Goal: Task Accomplishment & Management: Manage account settings

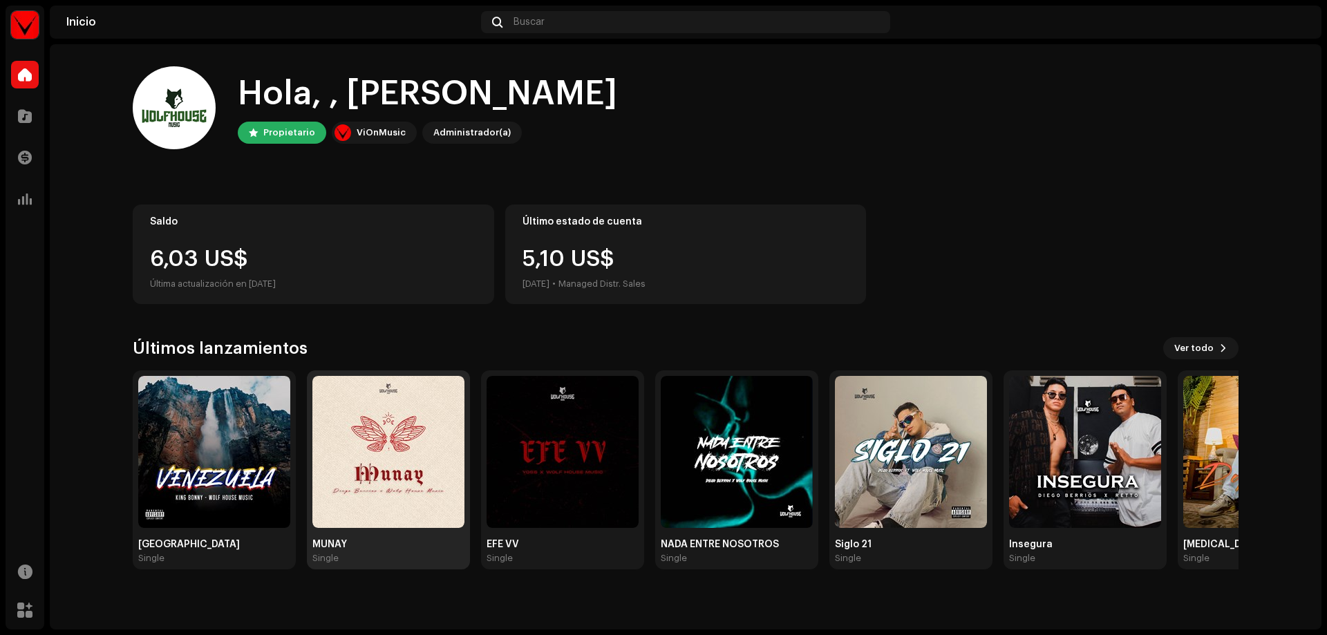
click at [358, 444] on img at bounding box center [388, 452] width 152 height 152
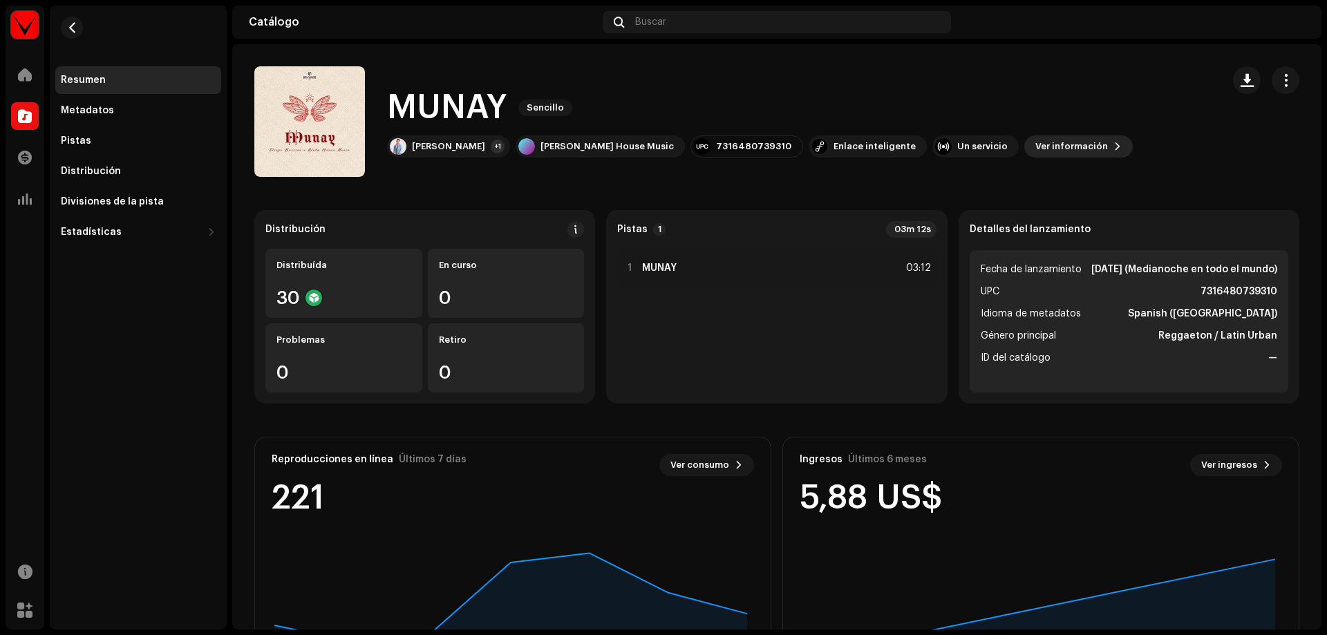
click at [1035, 135] on span "Ver información" at bounding box center [1071, 147] width 73 height 28
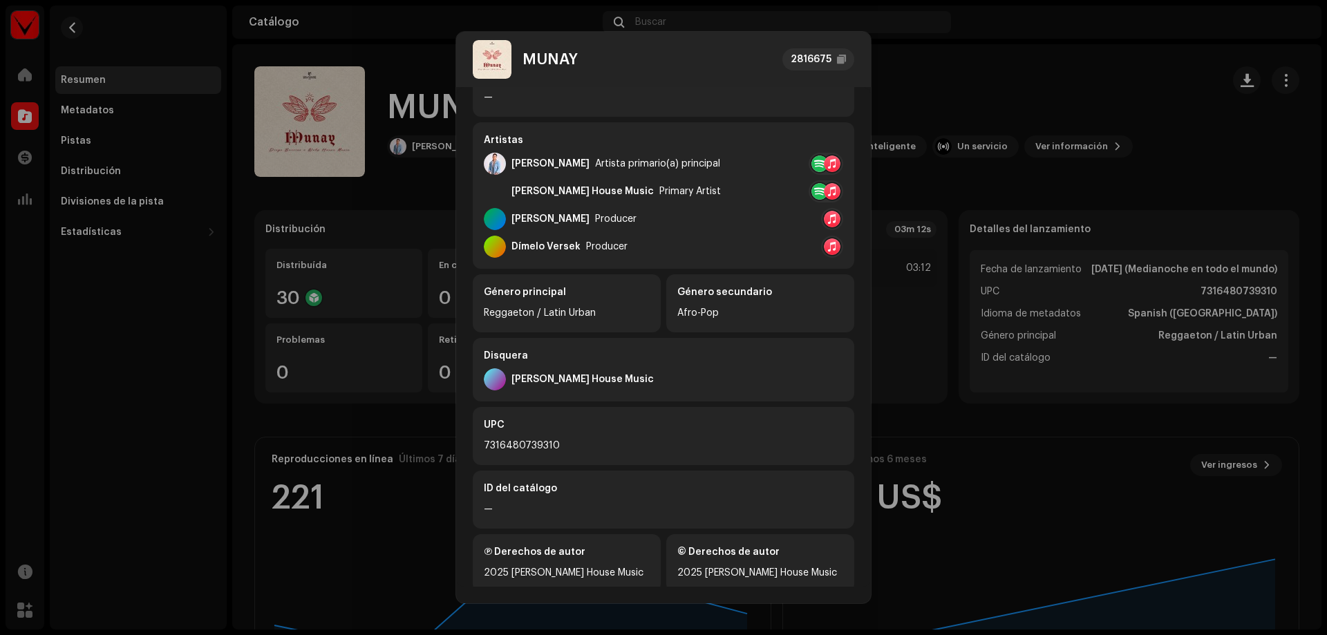
scroll to position [227, 0]
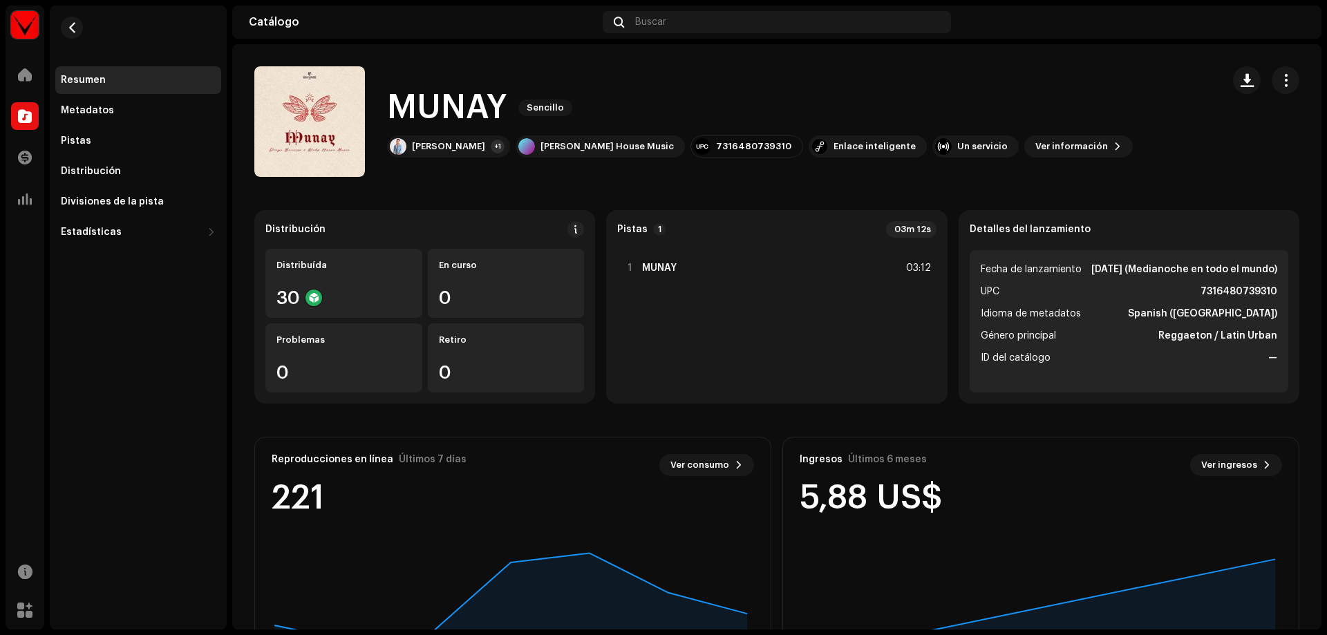
click at [1054, 65] on div "MUNAY 2816675 Metadatos Distribución Idioma de metadatos Spanish ([GEOGRAPHIC_D…" at bounding box center [663, 317] width 1327 height 635
click at [107, 104] on div "Metadatos" at bounding box center [138, 111] width 166 height 28
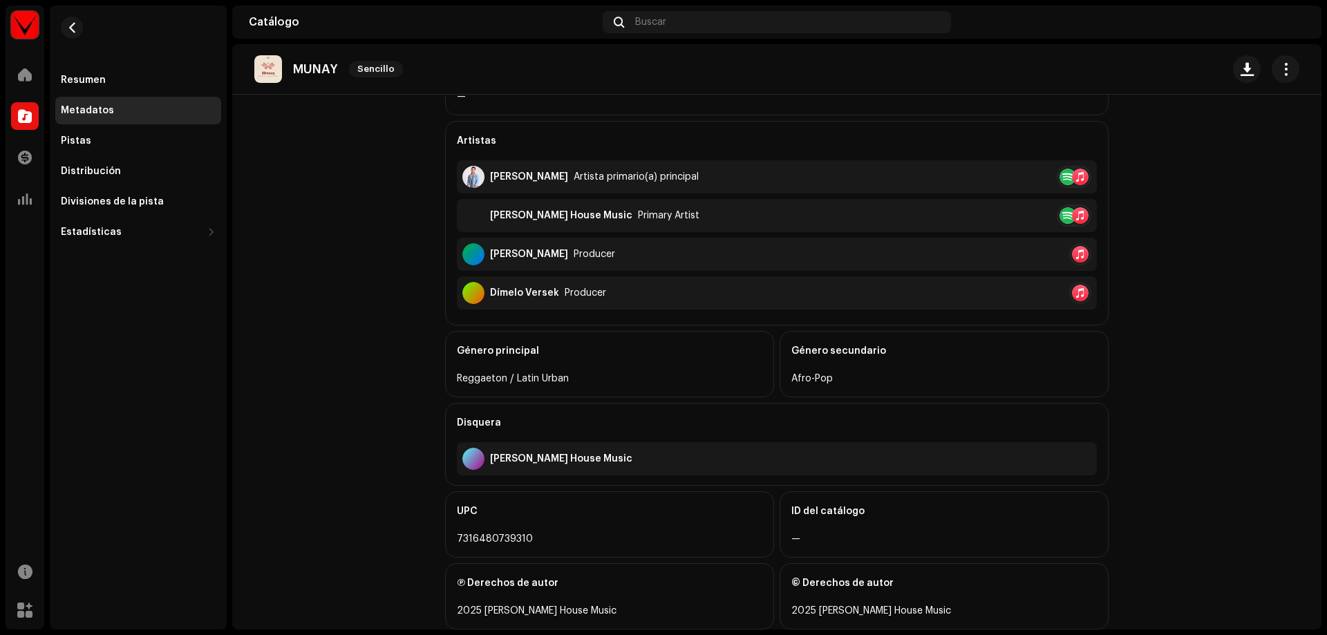
scroll to position [377, 0]
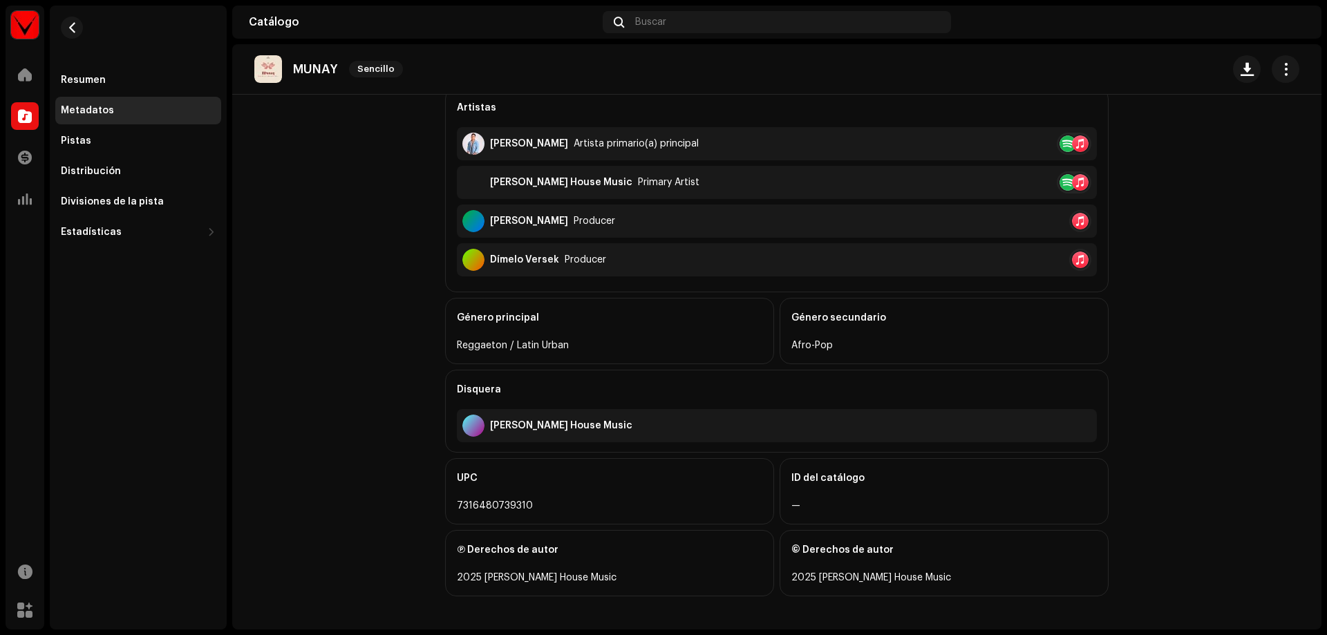
click at [562, 390] on div "Disquera" at bounding box center [777, 389] width 640 height 39
click at [354, 68] on span "Sencillo" at bounding box center [376, 69] width 54 height 17
click at [78, 74] on div "Resumen" at bounding box center [138, 80] width 166 height 28
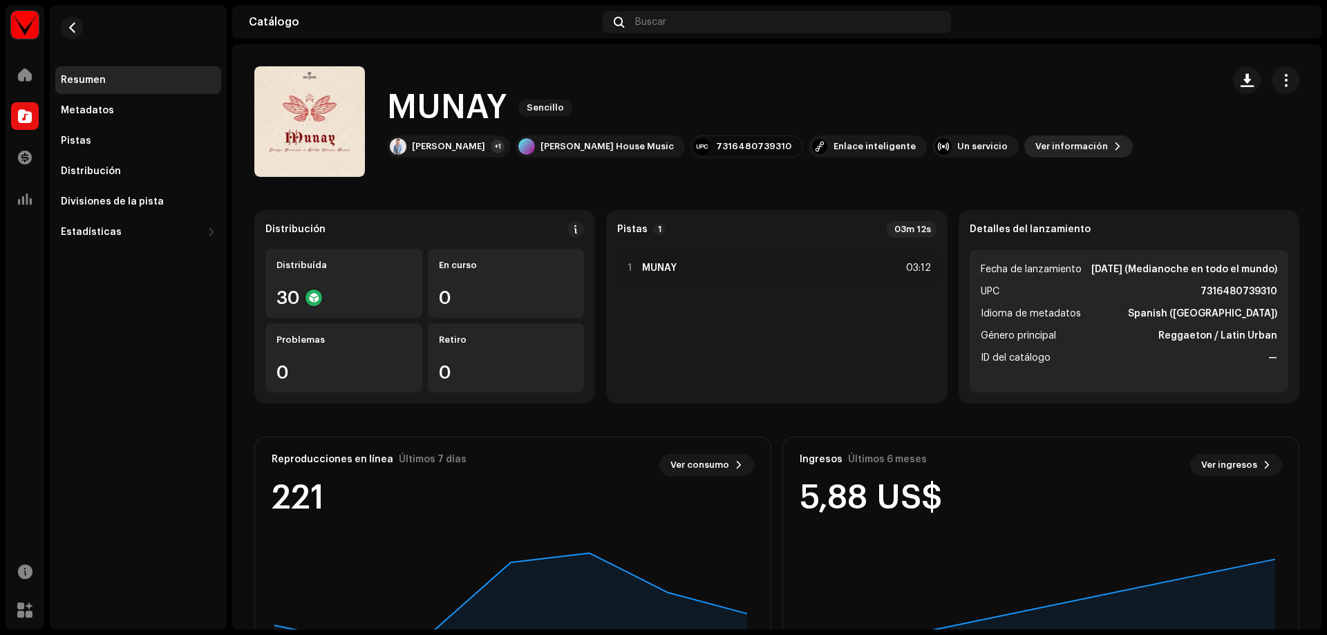
click at [1035, 146] on span "Ver información" at bounding box center [1071, 147] width 73 height 28
click at [1013, 69] on div "MUNAY 2816675 Metadatos Distribución Idioma de metadatos Spanish ([GEOGRAPHIC_D…" at bounding box center [663, 317] width 1327 height 635
click at [1043, 270] on span "Fecha de lanzamiento" at bounding box center [1030, 269] width 101 height 17
drag, startPoint x: 1003, startPoint y: 307, endPoint x: 1155, endPoint y: 400, distance: 177.7
click at [1008, 300] on li "UPC 7316480739310" at bounding box center [1128, 291] width 296 height 17
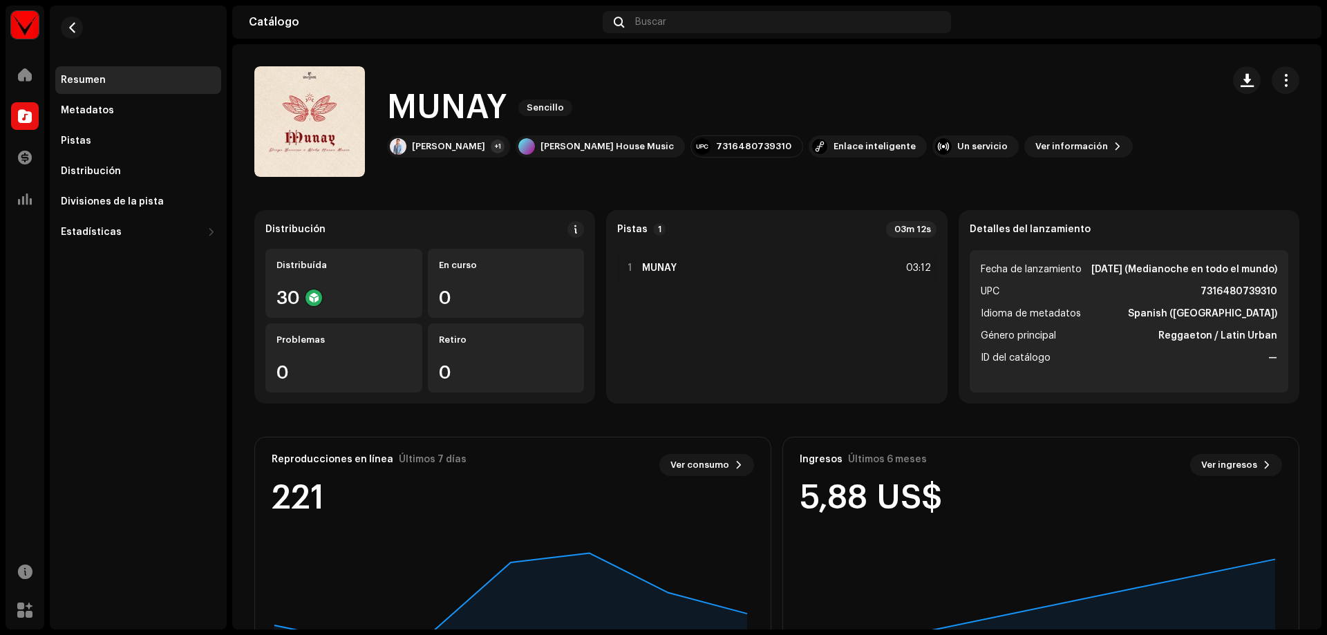
drag, startPoint x: 1233, startPoint y: 385, endPoint x: 1226, endPoint y: 345, distance: 40.7
click at [1233, 385] on ul "Fecha de lanzamiento [DATE] (Medianoche en todo el mundo) UPC 7316480739310 Idi…" at bounding box center [1128, 321] width 319 height 142
click at [1045, 249] on div "Detalles del lanzamiento Fecha de lanzamiento [DATE] (Medianoche en todo el mun…" at bounding box center [1128, 306] width 341 height 193
drag, startPoint x: 699, startPoint y: 228, endPoint x: 594, endPoint y: 229, distance: 104.3
click at [692, 230] on div "Pistas 1 03m 12s" at bounding box center [776, 229] width 319 height 17
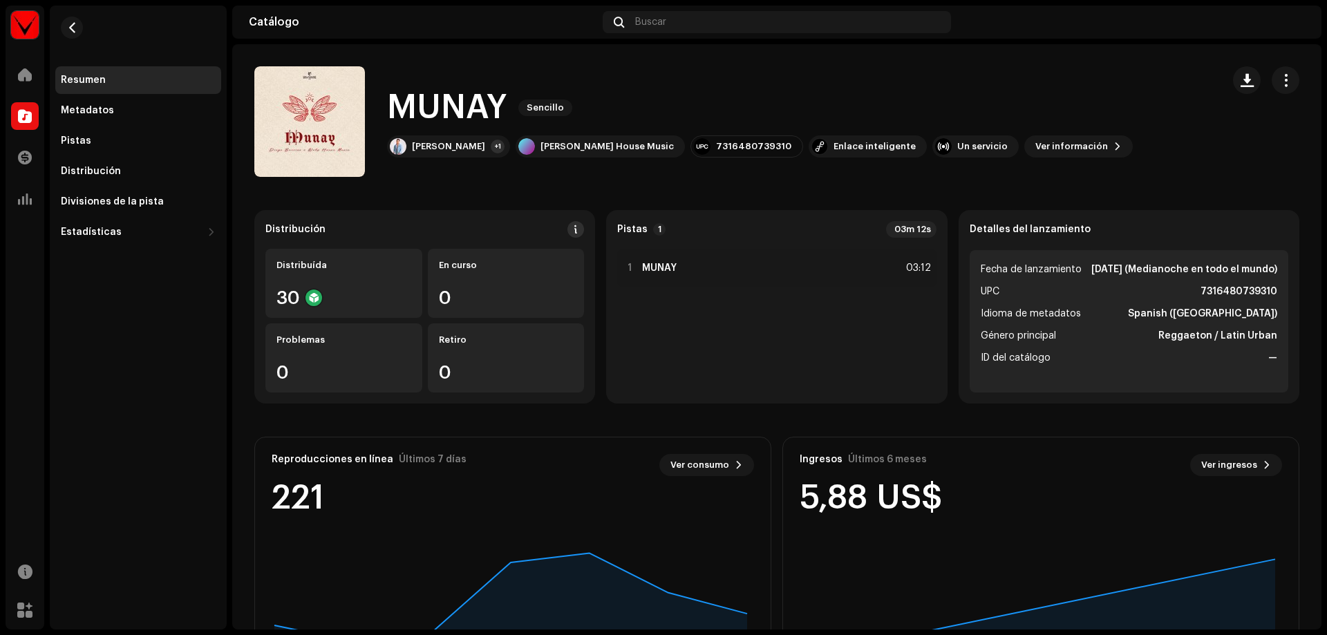
click at [571, 228] on span at bounding box center [576, 229] width 10 height 11
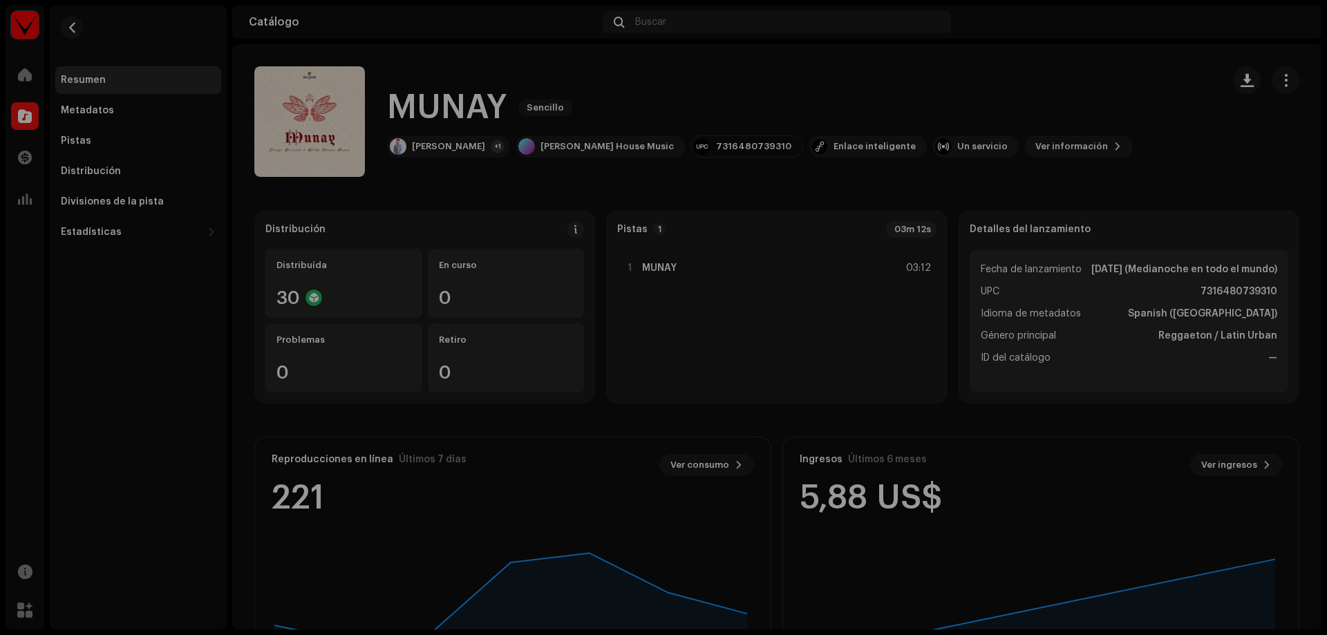
click at [1151, 216] on div "Directrices de la PSD sobre el plazo de transmisión Solemos transmitir sus lanz…" at bounding box center [663, 317] width 1327 height 635
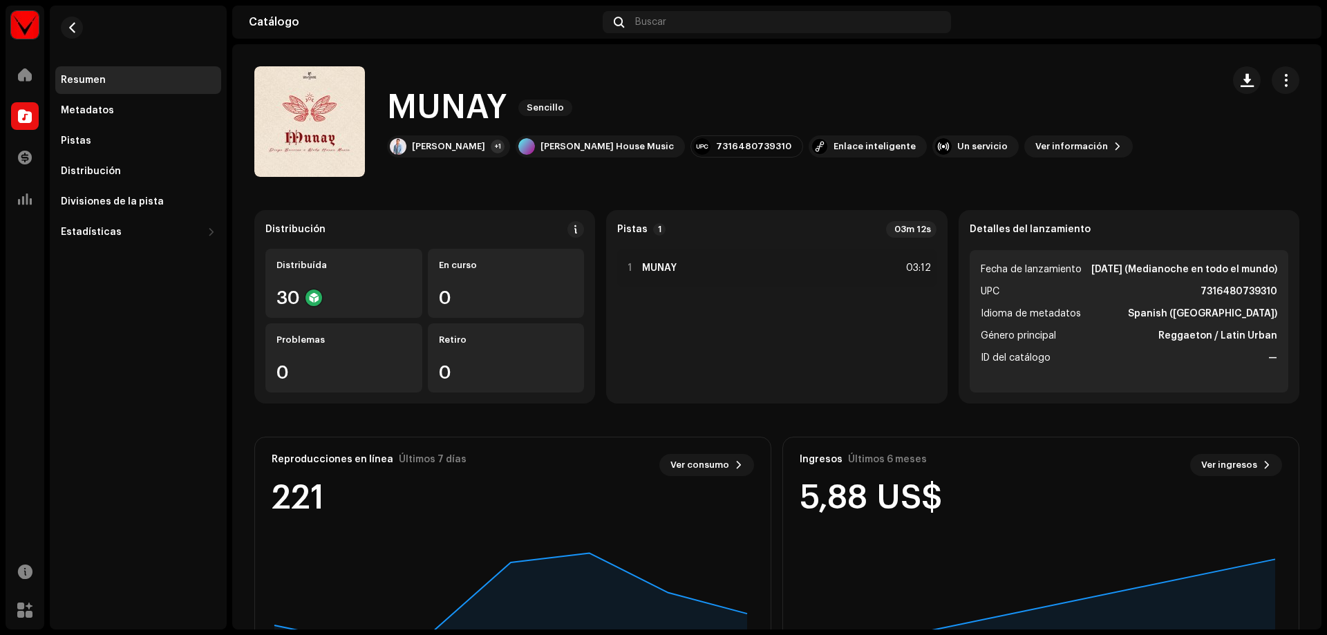
drag, startPoint x: 1275, startPoint y: 233, endPoint x: 1052, endPoint y: 196, distance: 225.6
click at [1274, 233] on div "Detalles del lanzamiento" at bounding box center [1128, 229] width 319 height 17
drag, startPoint x: 479, startPoint y: 93, endPoint x: 542, endPoint y: 105, distance: 64.0
click at [479, 94] on h1 "MUNAY" at bounding box center [447, 108] width 120 height 44
click at [549, 105] on span "Sencillo" at bounding box center [545, 107] width 54 height 17
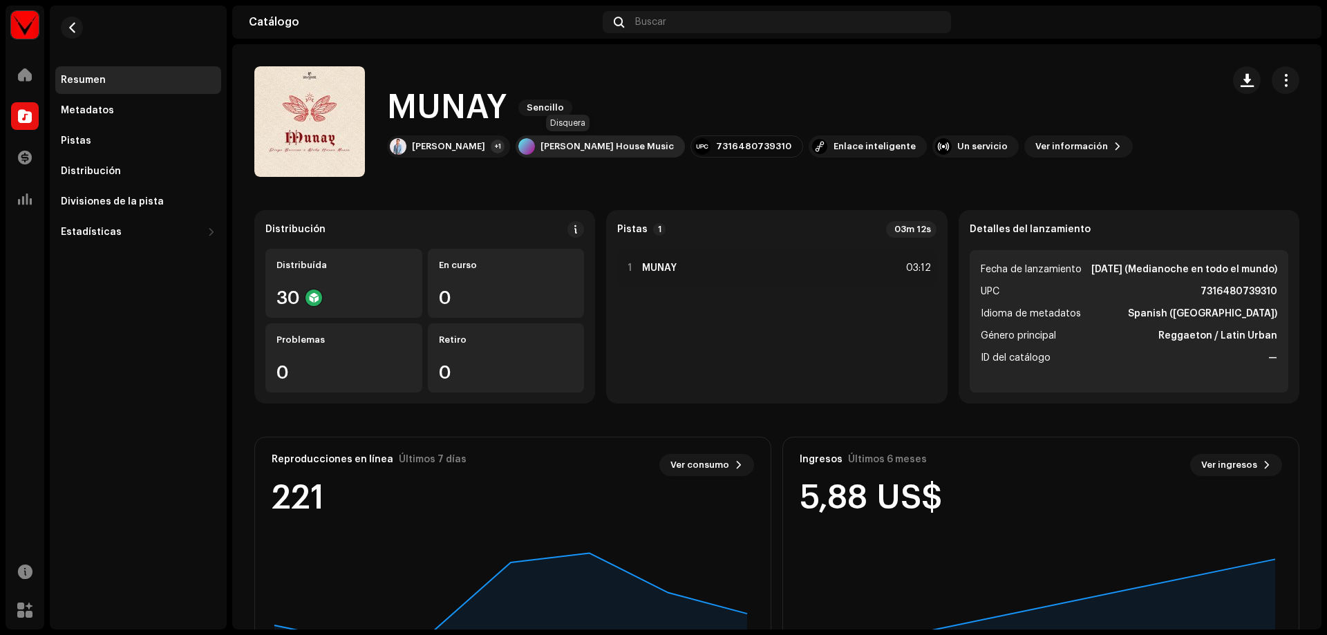
click at [561, 144] on div "[PERSON_NAME] House Music" at bounding box center [606, 146] width 133 height 11
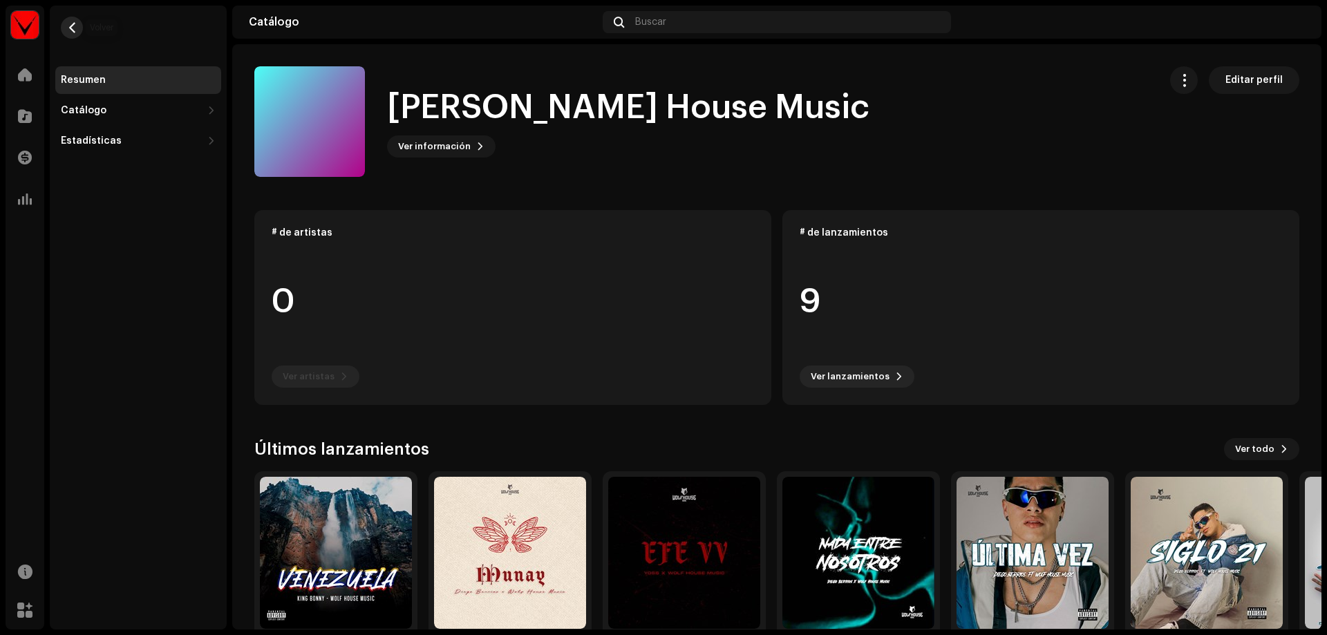
click at [81, 27] on button "button" at bounding box center [72, 28] width 22 height 22
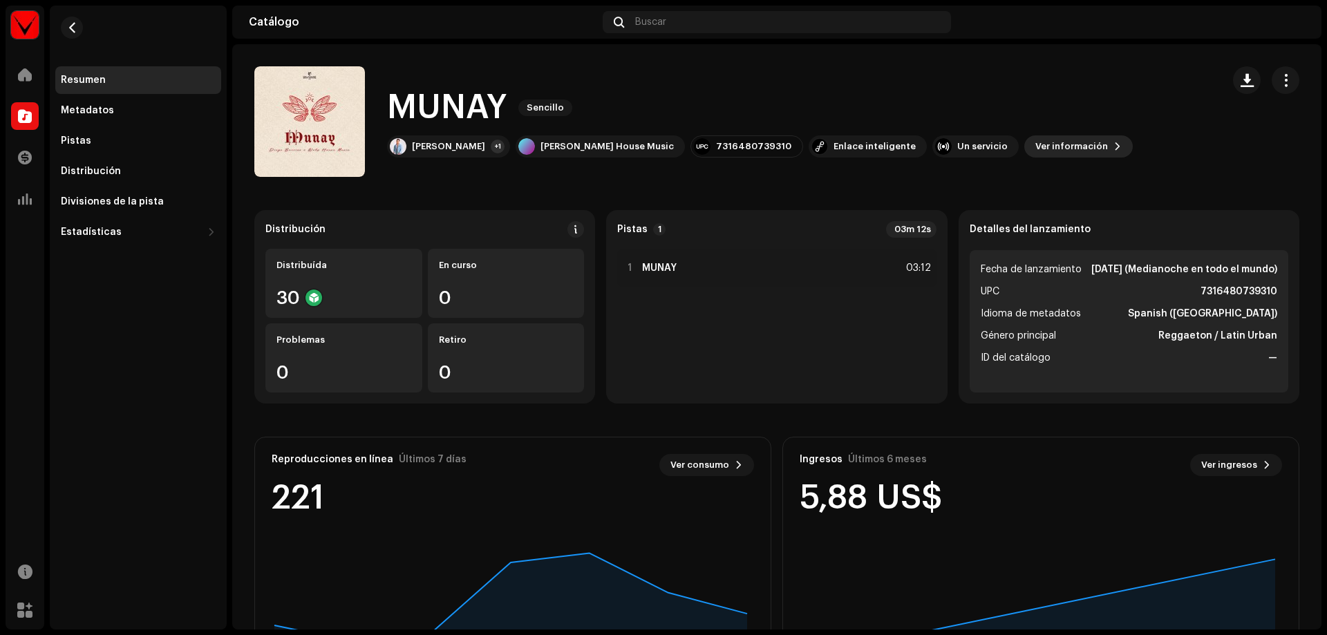
click at [1035, 144] on span "Ver información" at bounding box center [1071, 147] width 73 height 28
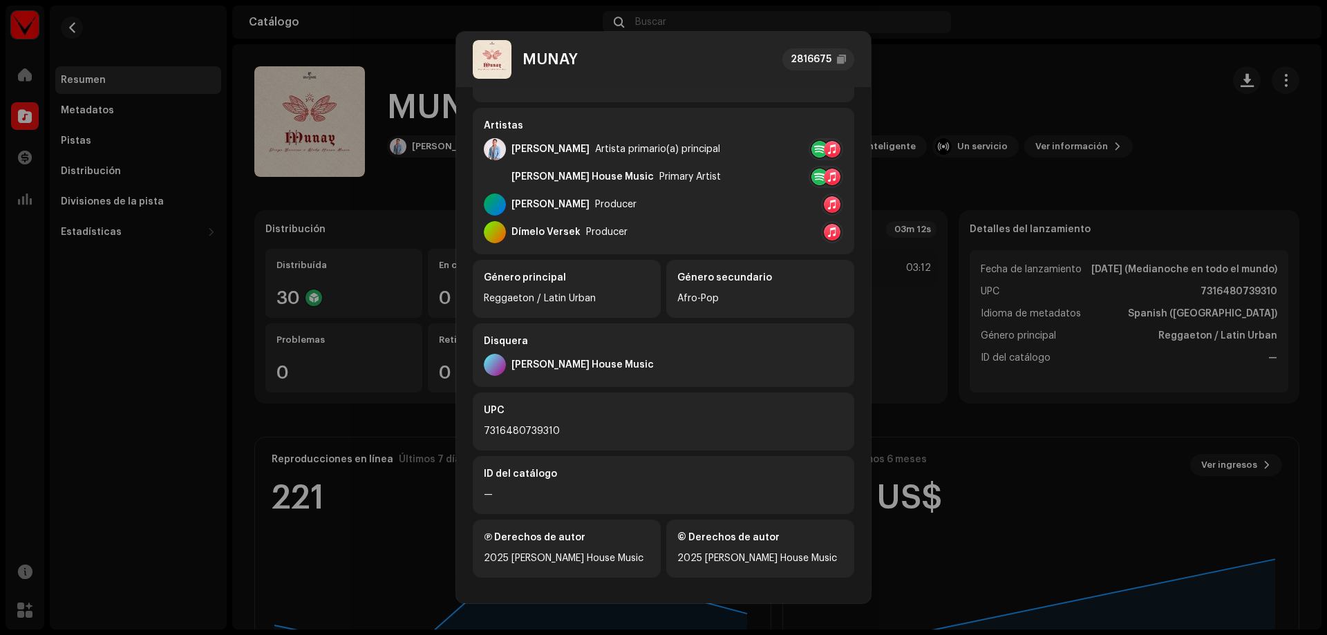
scroll to position [227, 0]
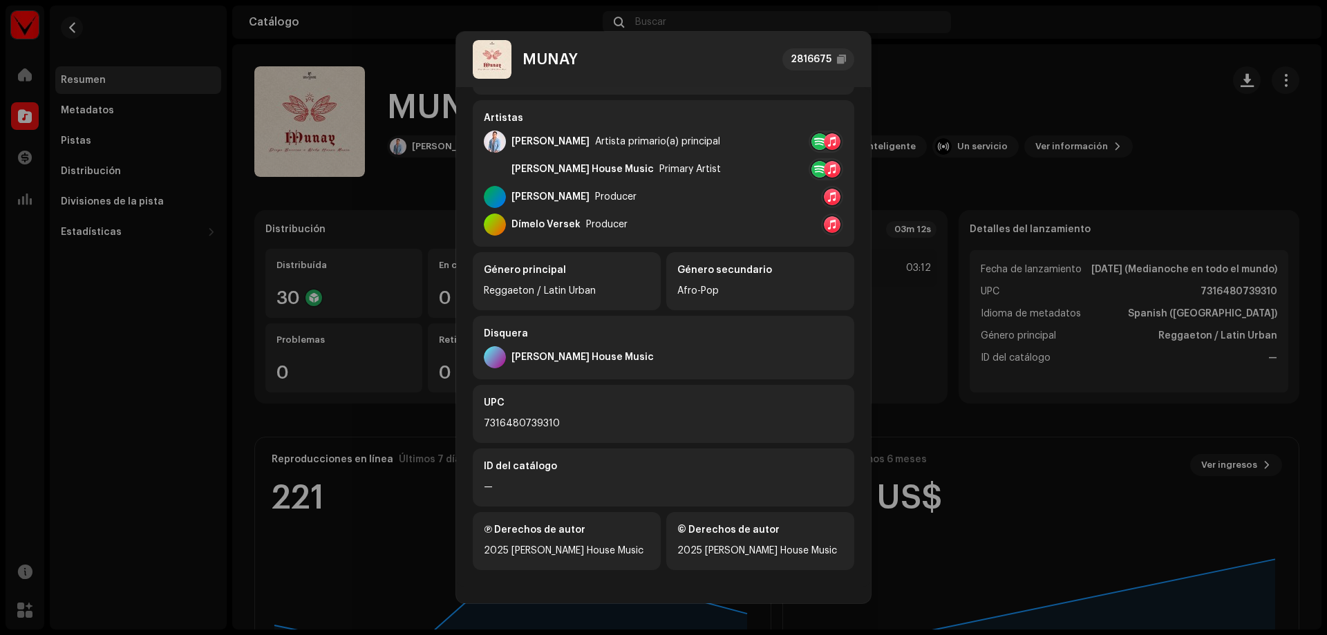
click at [694, 281] on div "Género secundario Afro-Pop" at bounding box center [760, 281] width 188 height 58
click at [566, 303] on div "Género principal Reggaeton / Latin Urban" at bounding box center [567, 281] width 188 height 58
click at [495, 357] on div at bounding box center [495, 357] width 22 height 22
click at [532, 473] on div "ID del catálogo" at bounding box center [663, 466] width 359 height 14
drag, startPoint x: 564, startPoint y: 534, endPoint x: 683, endPoint y: 526, distance: 118.4
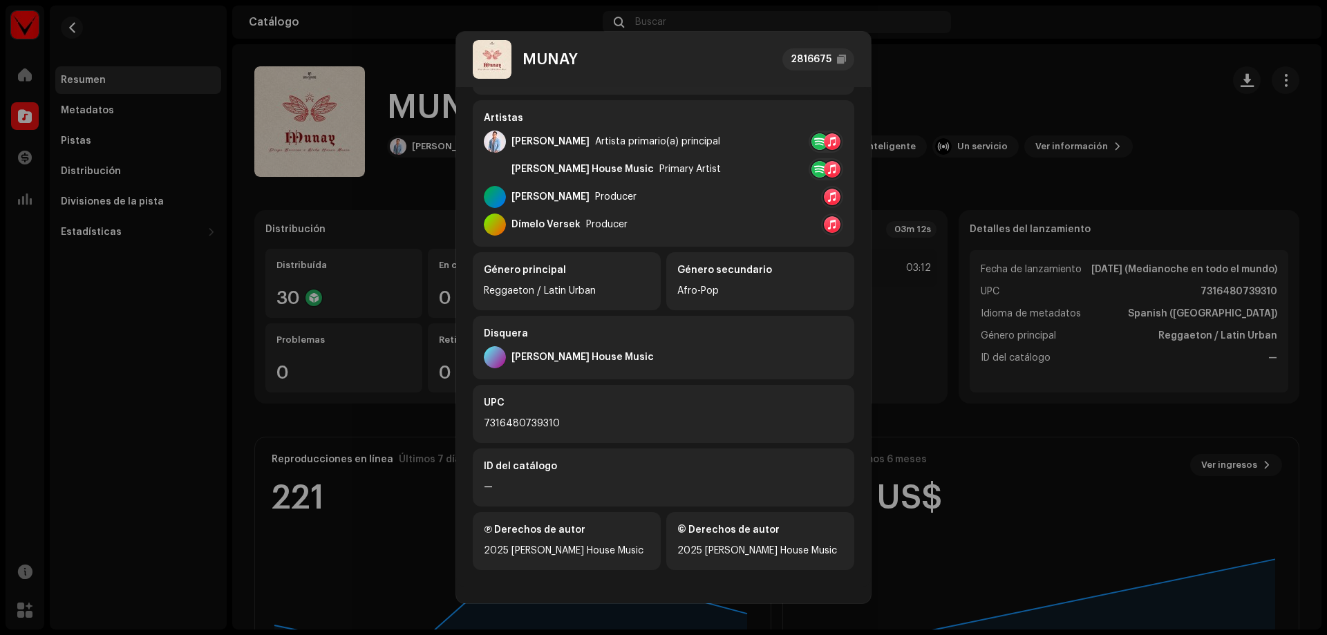
click at [573, 531] on div "Ⓟ Derechos de autor" at bounding box center [567, 530] width 166 height 14
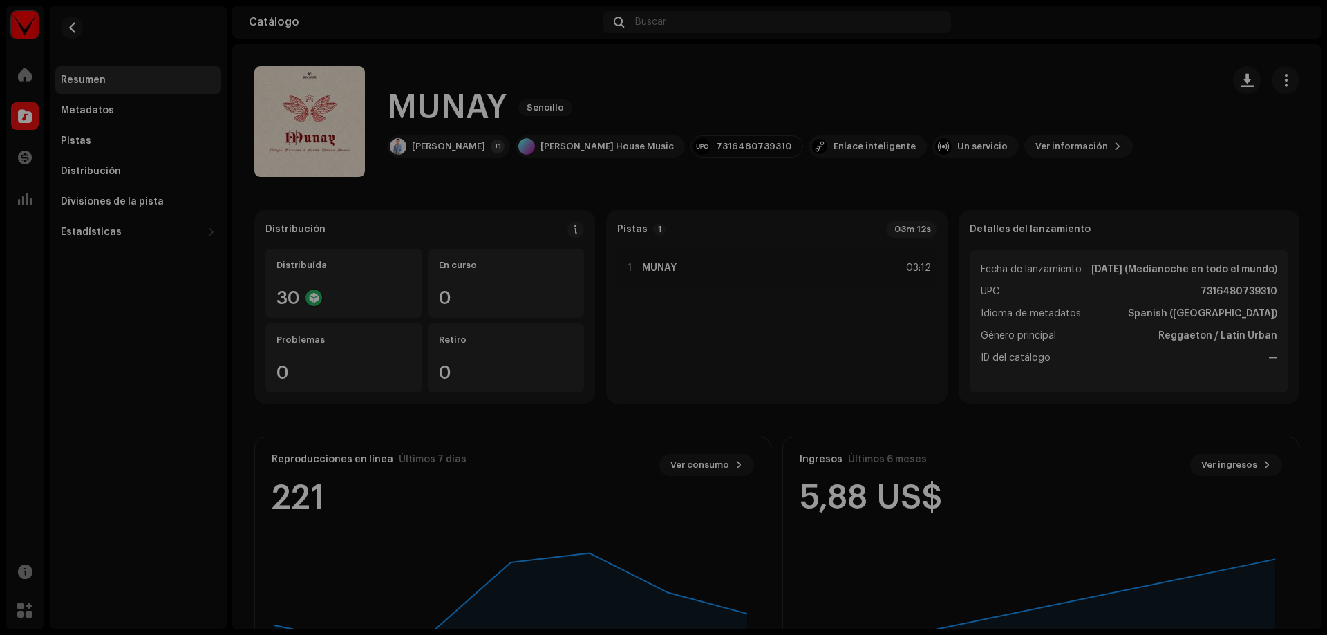
click at [924, 45] on div "MUNAY 2816675 Metadatos Distribución Idioma de metadatos Spanish ([GEOGRAPHIC_D…" at bounding box center [663, 317] width 1327 height 635
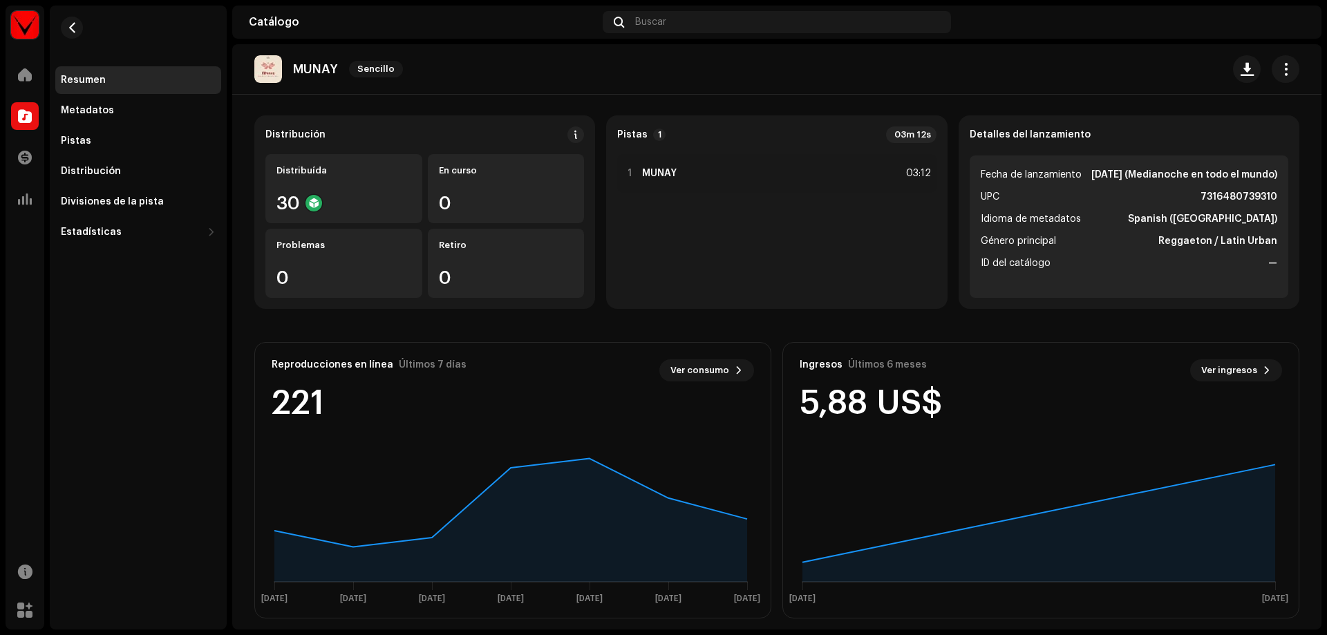
scroll to position [106, 0]
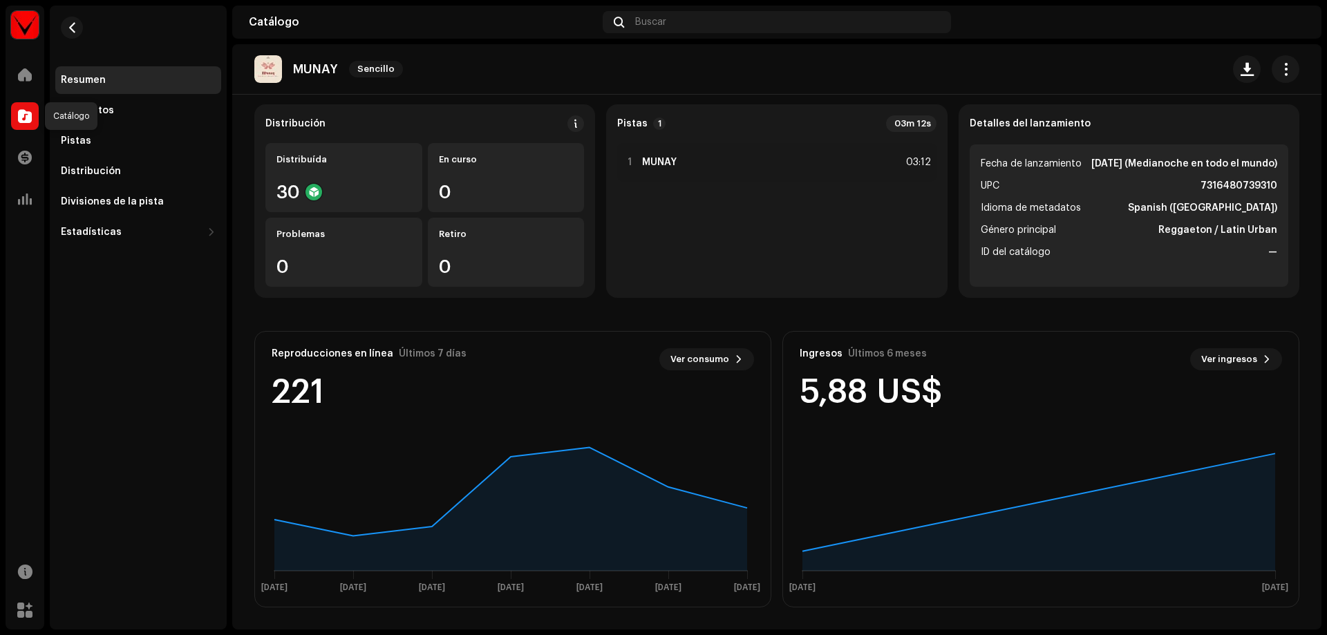
click at [17, 111] on div at bounding box center [25, 116] width 28 height 28
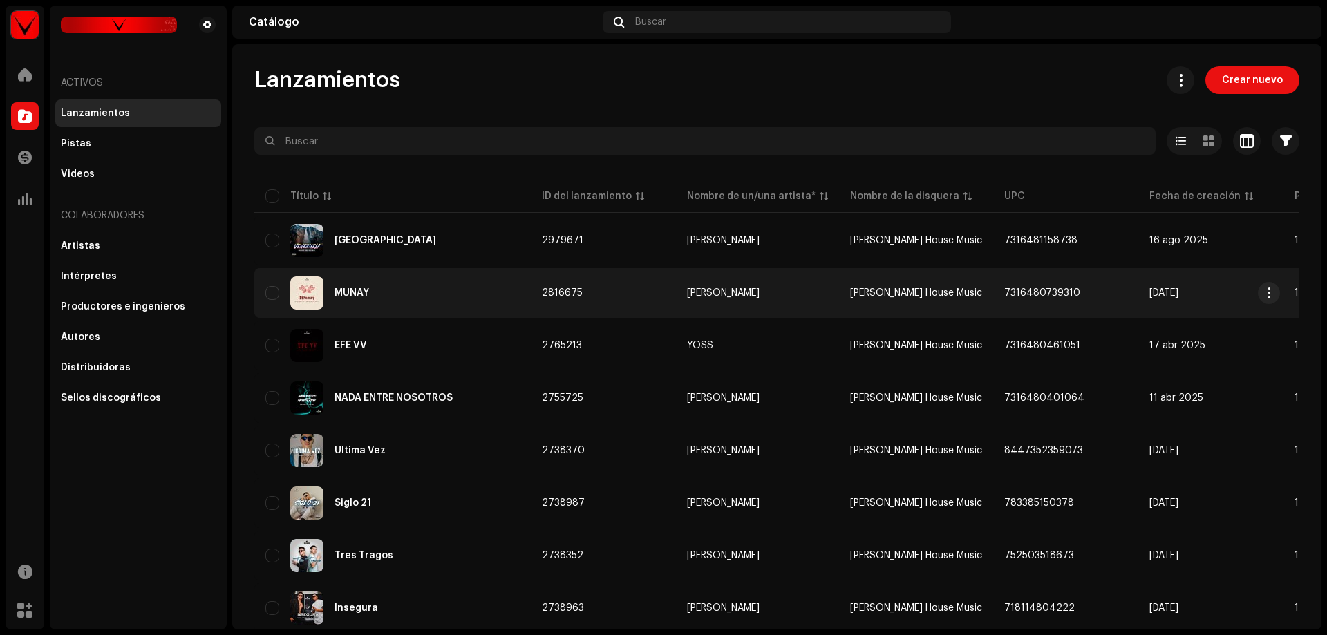
click at [377, 295] on div "MUNAY" at bounding box center [392, 292] width 254 height 33
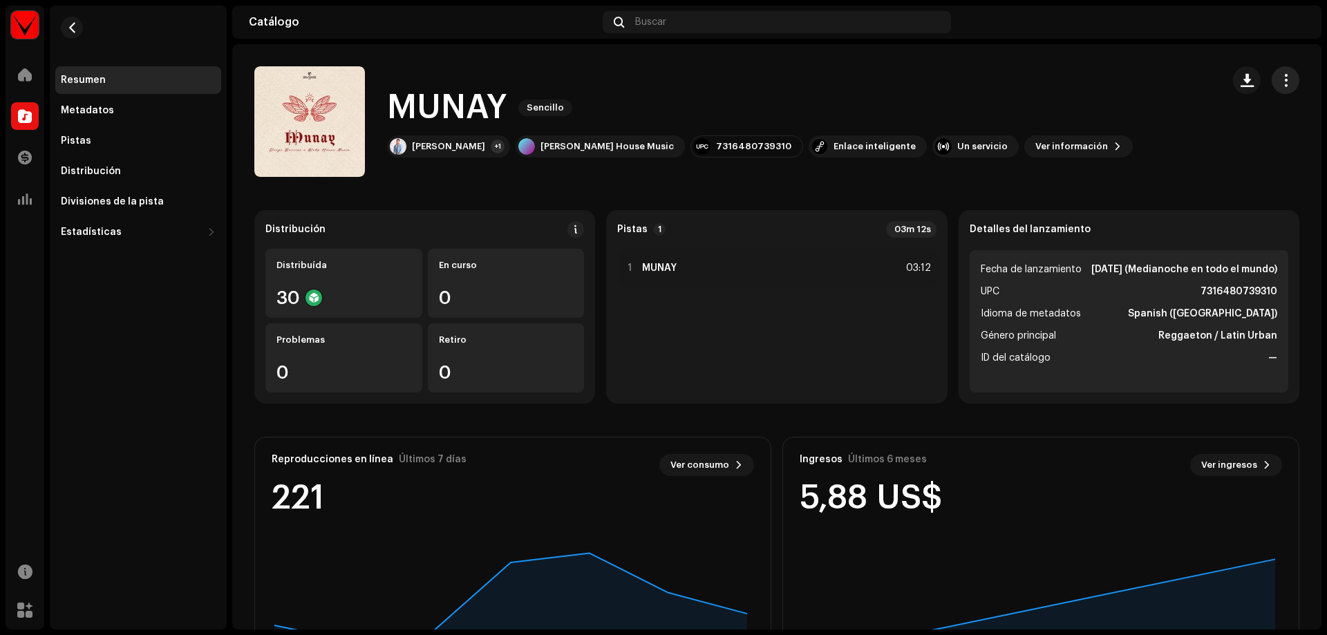
click at [1279, 75] on span "button" at bounding box center [1285, 80] width 13 height 11
click at [1192, 147] on div "Editar" at bounding box center [1215, 142] width 140 height 28
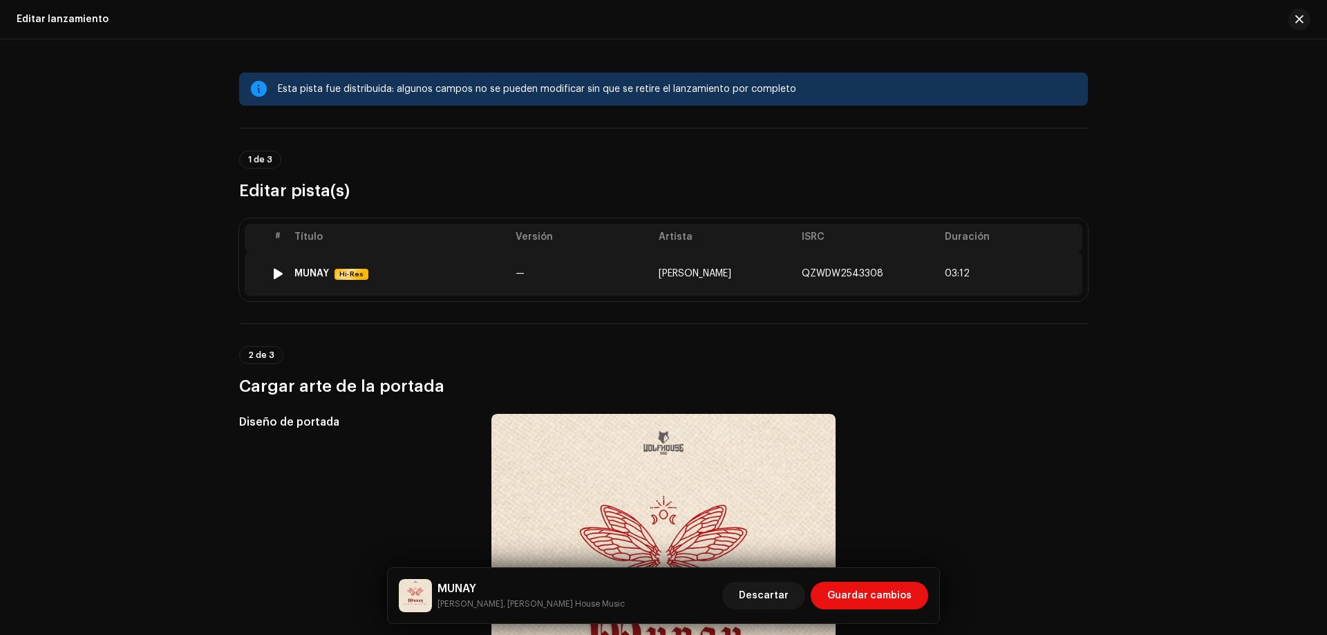
click at [764, 264] on td "[PERSON_NAME]" at bounding box center [724, 273] width 143 height 44
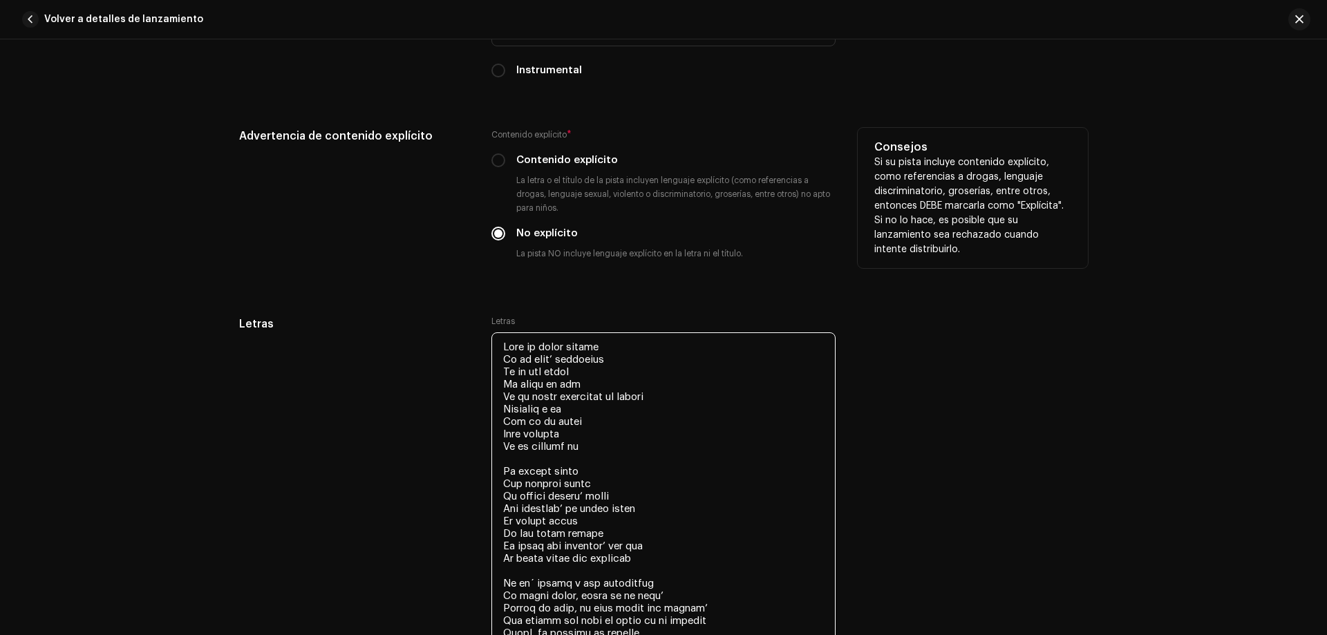
scroll to position [2441, 0]
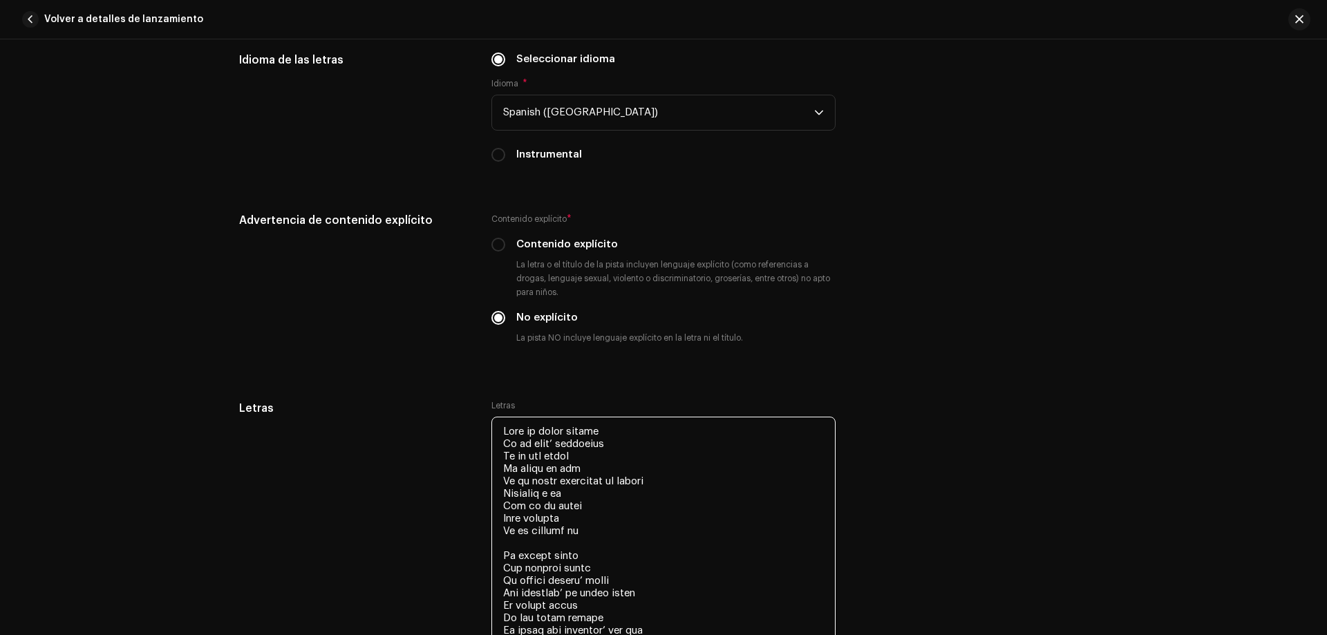
drag, startPoint x: 649, startPoint y: 157, endPoint x: 466, endPoint y: 416, distance: 317.3
click at [1295, 14] on span "button" at bounding box center [1299, 19] width 8 height 11
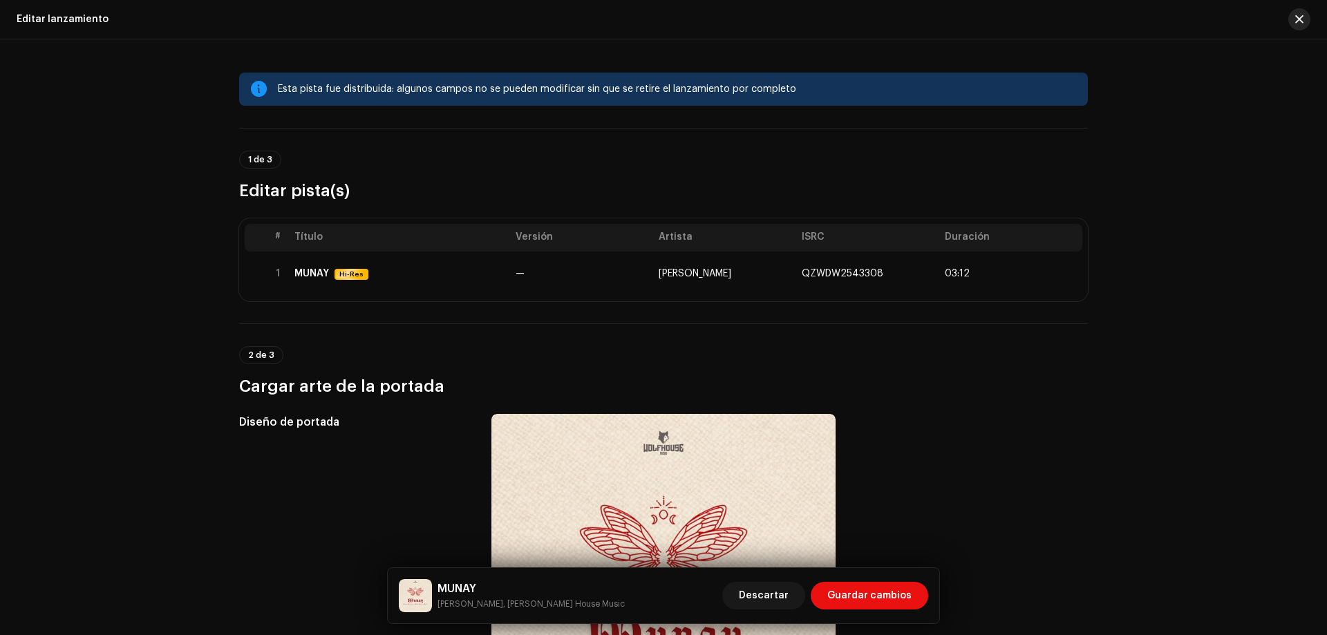
click at [1298, 26] on button "button" at bounding box center [1299, 19] width 22 height 22
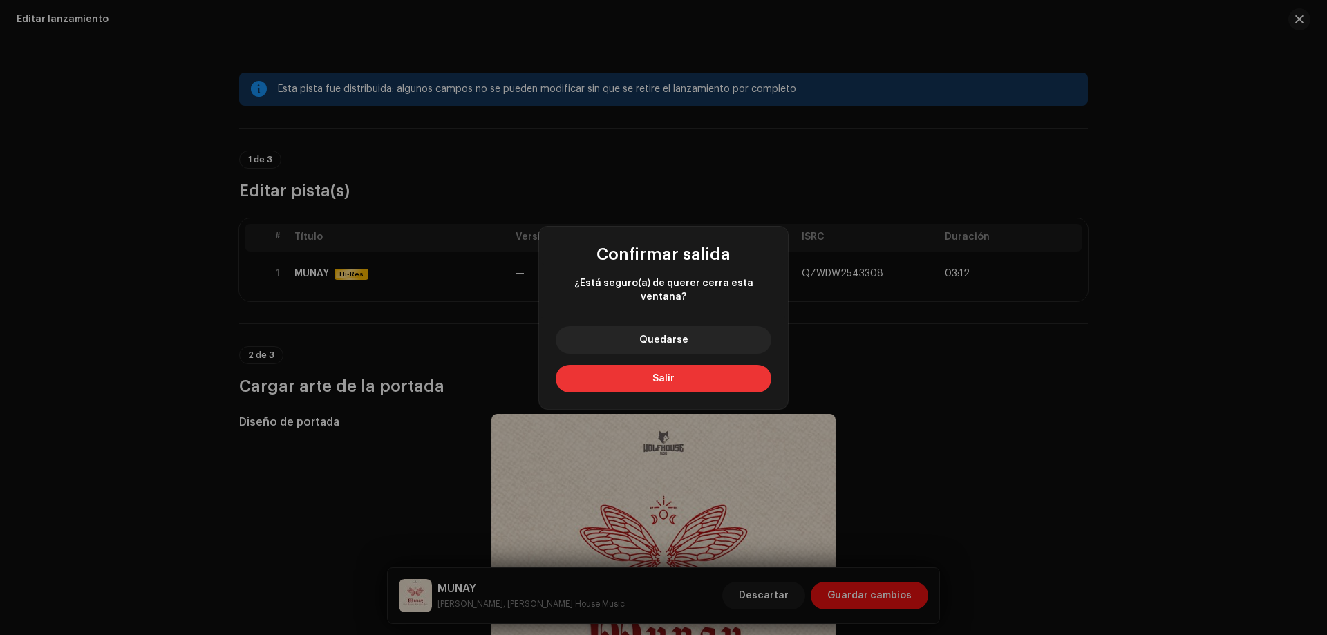
click at [716, 377] on button "Salir" at bounding box center [663, 379] width 216 height 28
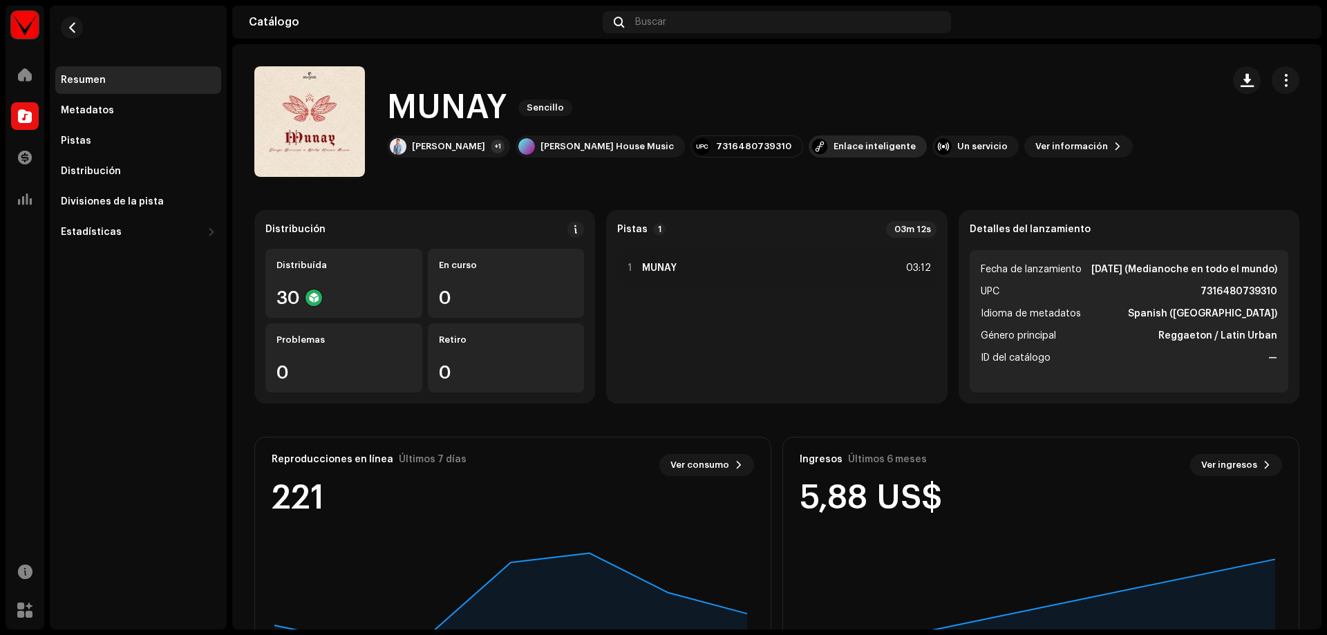
click at [808, 140] on div "Enlace inteligente" at bounding box center [867, 146] width 118 height 22
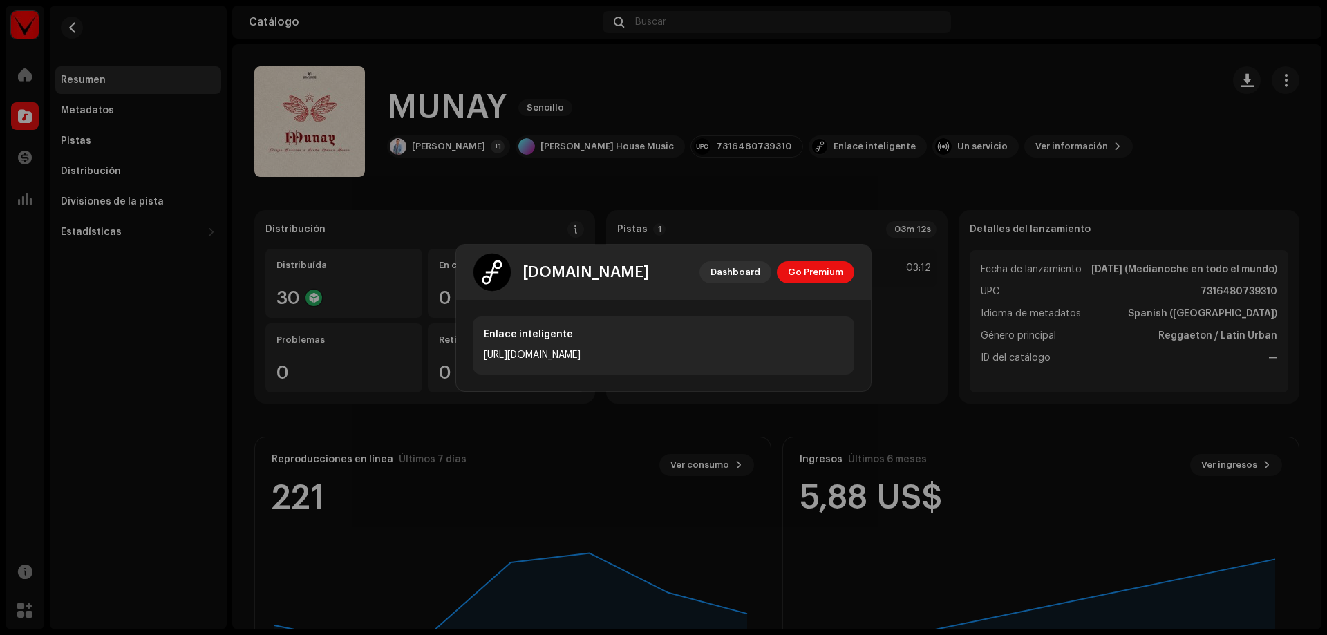
click at [750, 310] on div "Enlace inteligente [URL][DOMAIN_NAME]" at bounding box center [663, 345] width 415 height 91
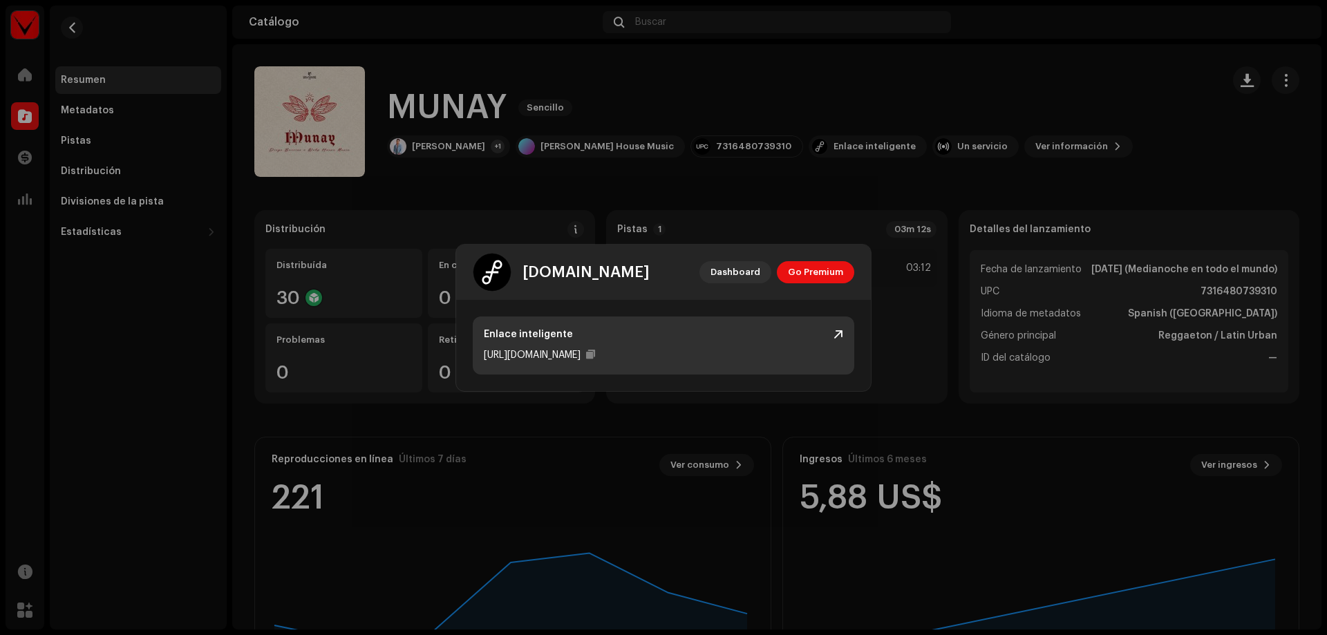
click at [743, 344] on div "Enlace inteligente [URL][DOMAIN_NAME]" at bounding box center [663, 345] width 381 height 58
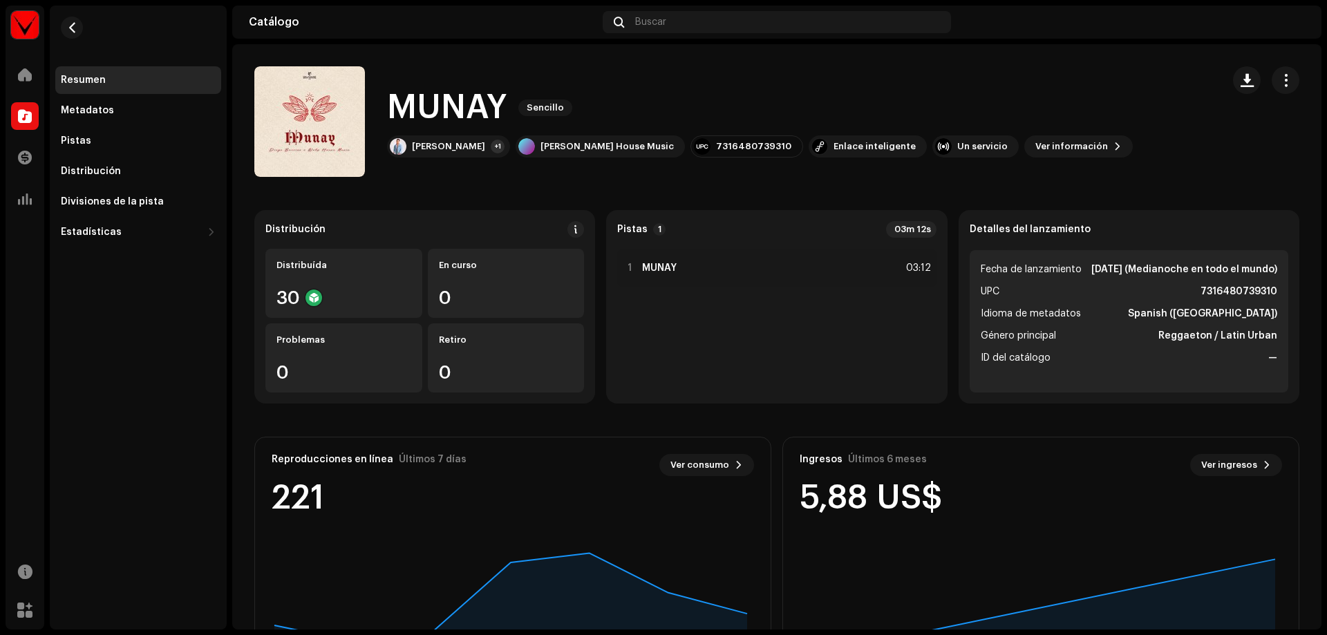
click at [938, 444] on div "[DOMAIN_NAME] Dashboard Go Premium Enlace inteligente [URL][DOMAIN_NAME]" at bounding box center [663, 317] width 1327 height 635
click at [22, 117] on span at bounding box center [25, 116] width 14 height 11
